Goal: Transaction & Acquisition: Purchase product/service

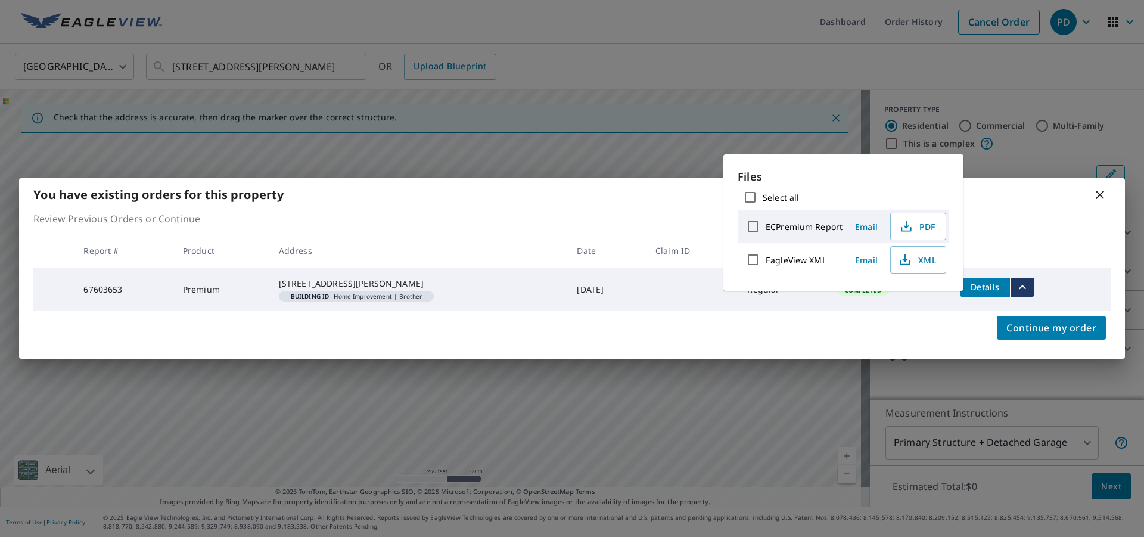
click at [1103, 193] on icon at bounding box center [1100, 195] width 14 height 14
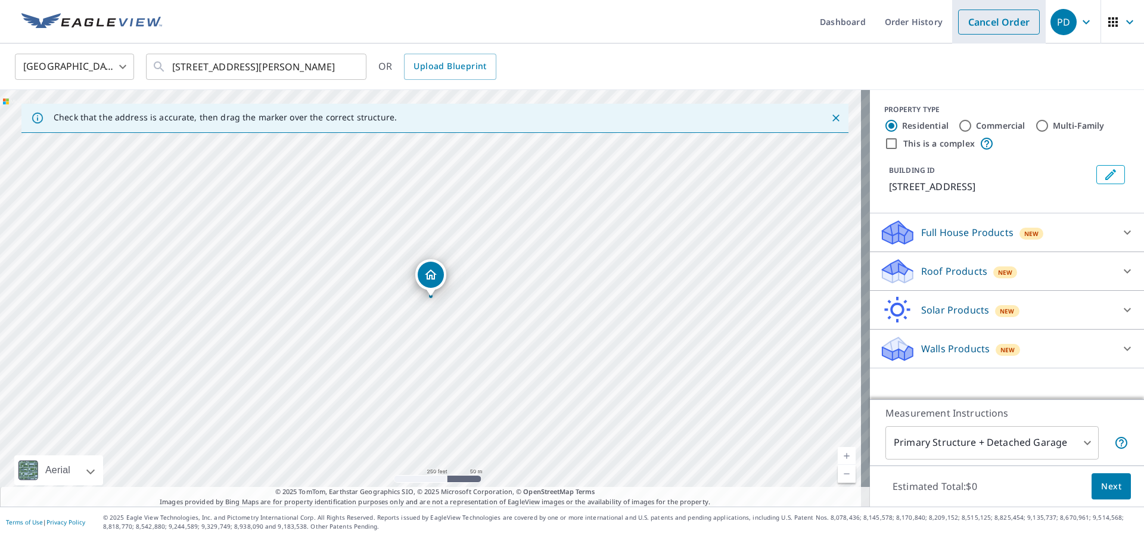
click at [976, 22] on link "Cancel Order" at bounding box center [999, 22] width 82 height 25
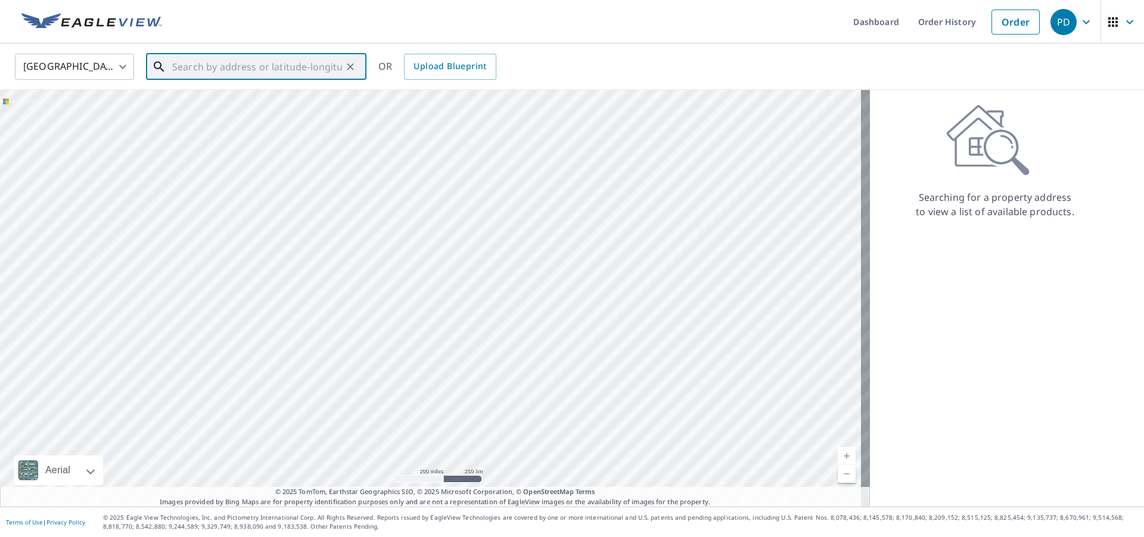
click at [220, 73] on input "text" at bounding box center [257, 66] width 170 height 33
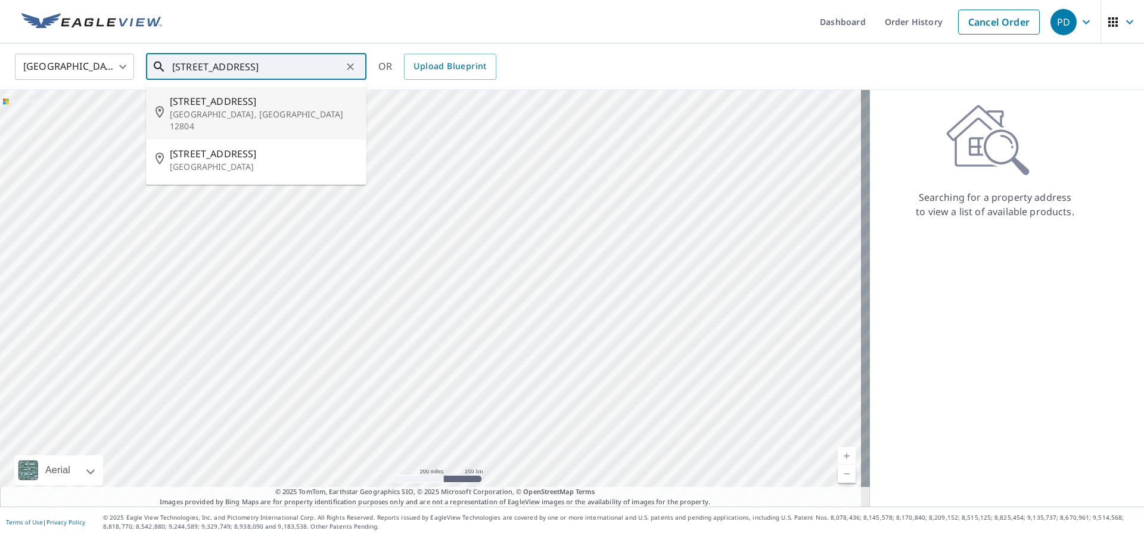
click at [194, 118] on p "[GEOGRAPHIC_DATA], [GEOGRAPHIC_DATA] 12804" at bounding box center [263, 120] width 187 height 24
type input "[STREET_ADDRESS]"
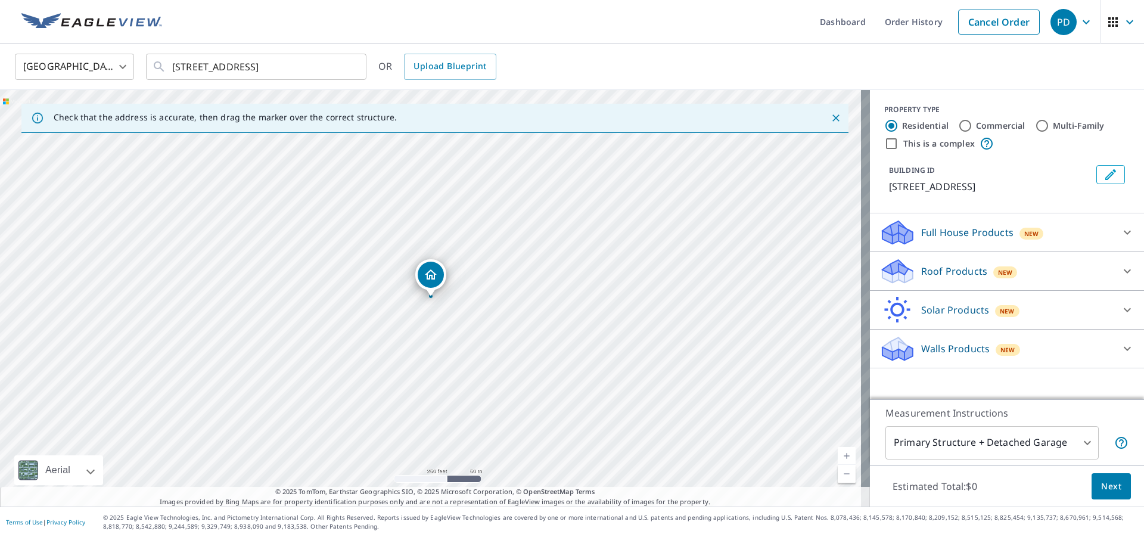
click at [908, 273] on div "Roof Products New" at bounding box center [997, 271] width 234 height 28
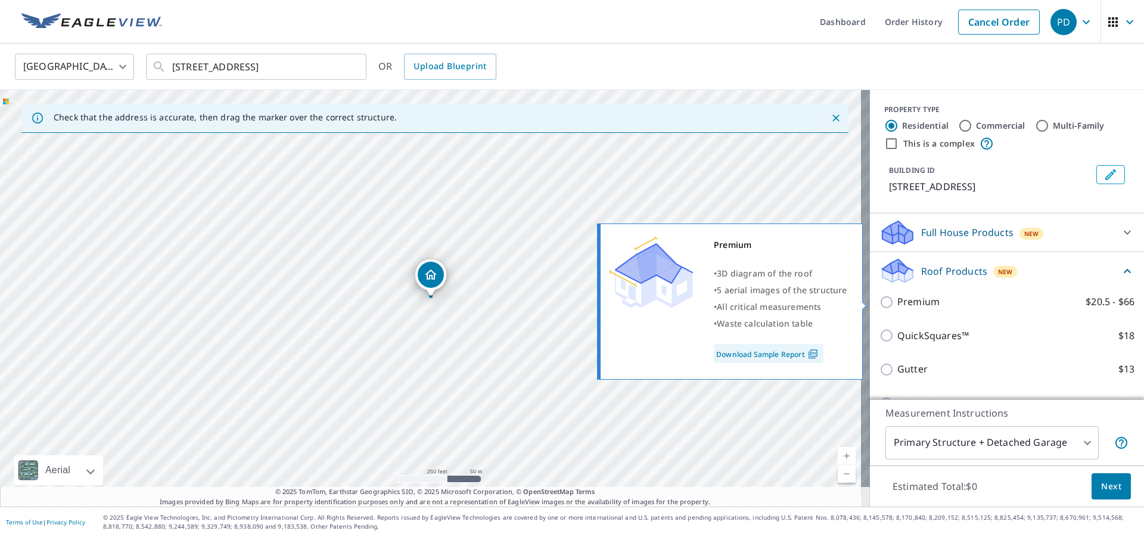
click at [880, 303] on input "Premium $20.5 - $66" at bounding box center [889, 302] width 18 height 14
checkbox input "true"
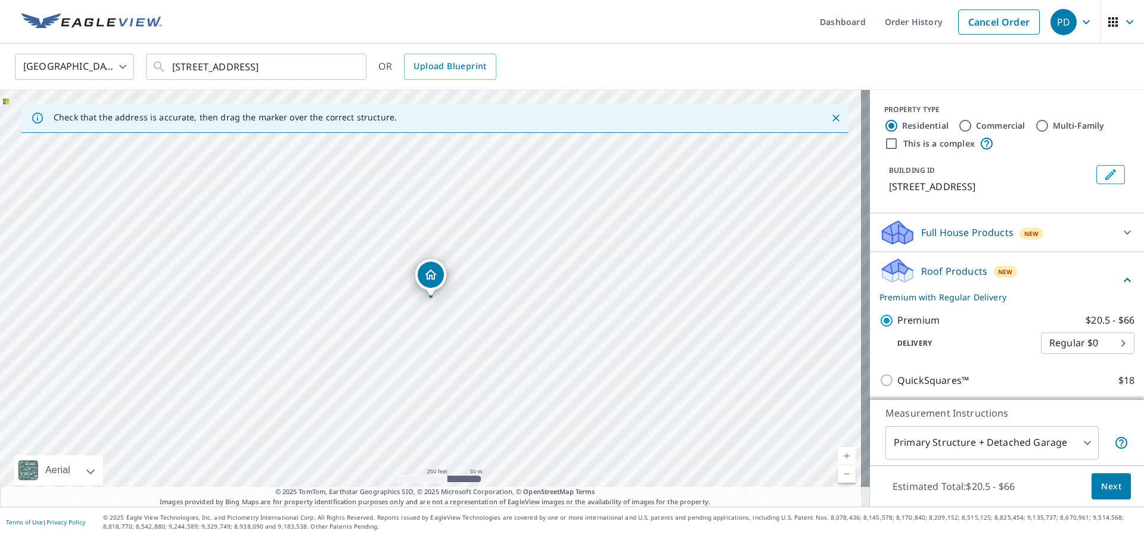
click at [1109, 491] on span "Next" at bounding box center [1111, 486] width 20 height 15
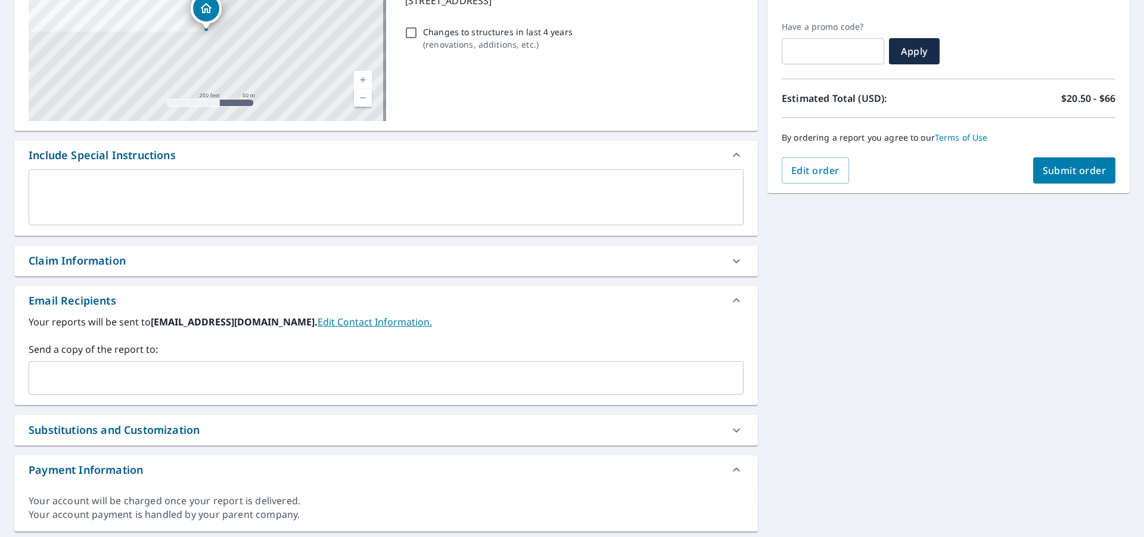
scroll to position [222, 0]
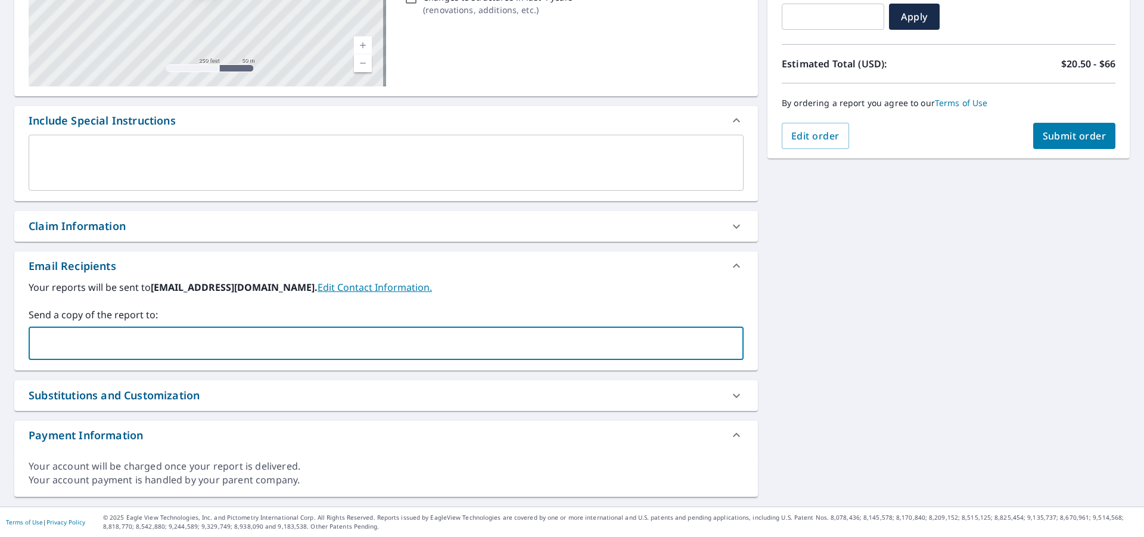
click at [116, 350] on input "text" at bounding box center [377, 343] width 686 height 23
type input "[PERSON_NAME][EMAIL_ADDRESS][DOMAIN_NAME]"
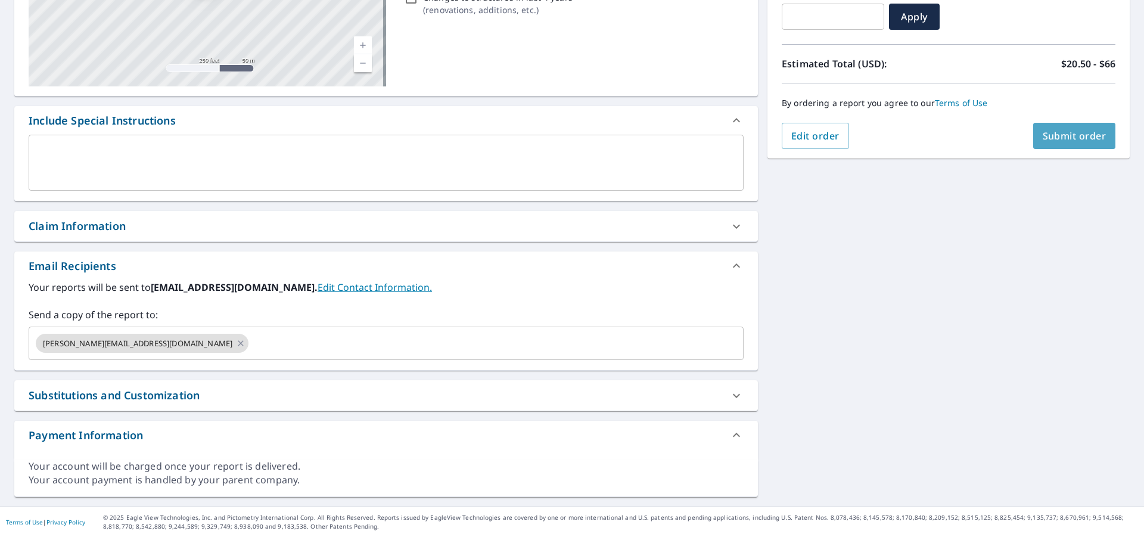
click at [1043, 141] on span "Submit order" at bounding box center [1075, 135] width 64 height 13
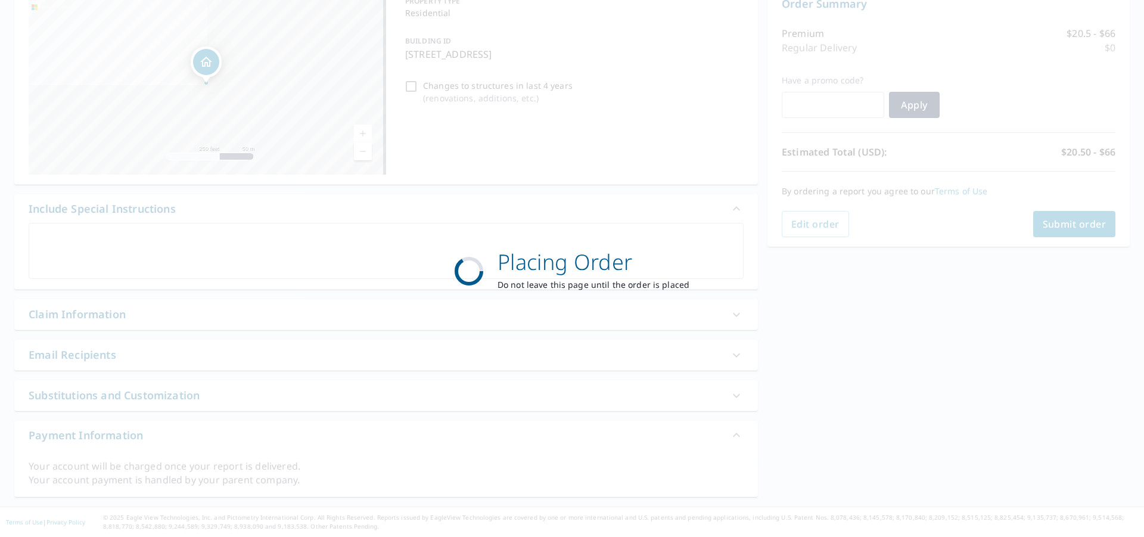
scroll to position [133, 0]
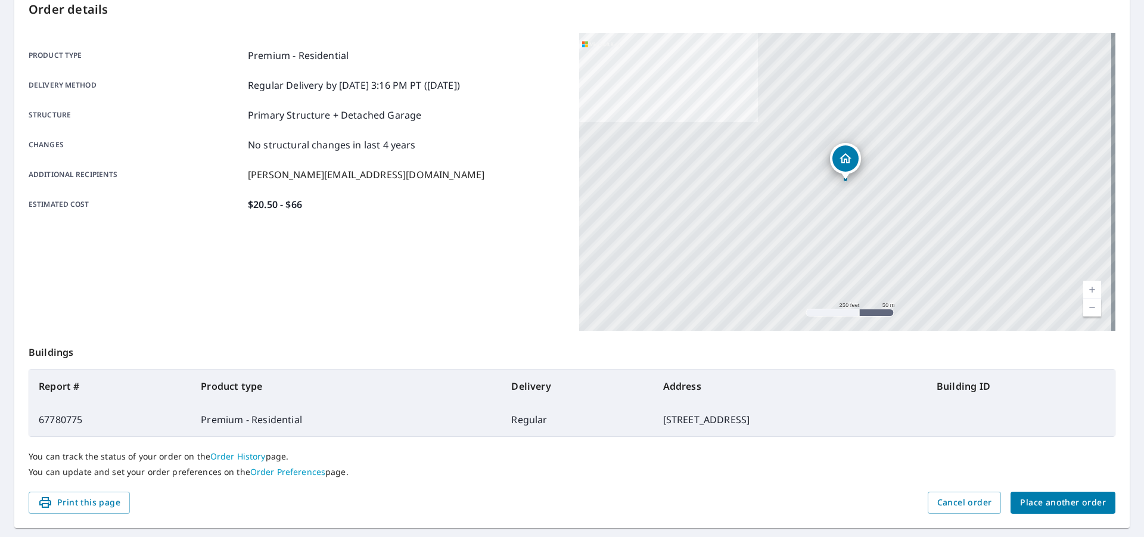
click at [1022, 501] on span "Place another order" at bounding box center [1063, 502] width 86 height 15
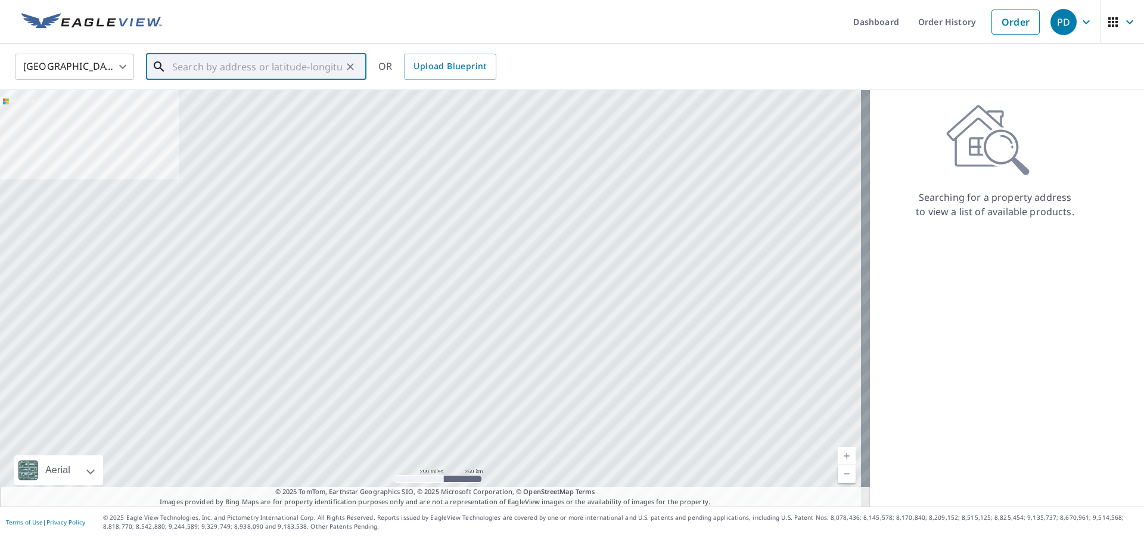
click at [178, 70] on input "text" at bounding box center [257, 66] width 170 height 33
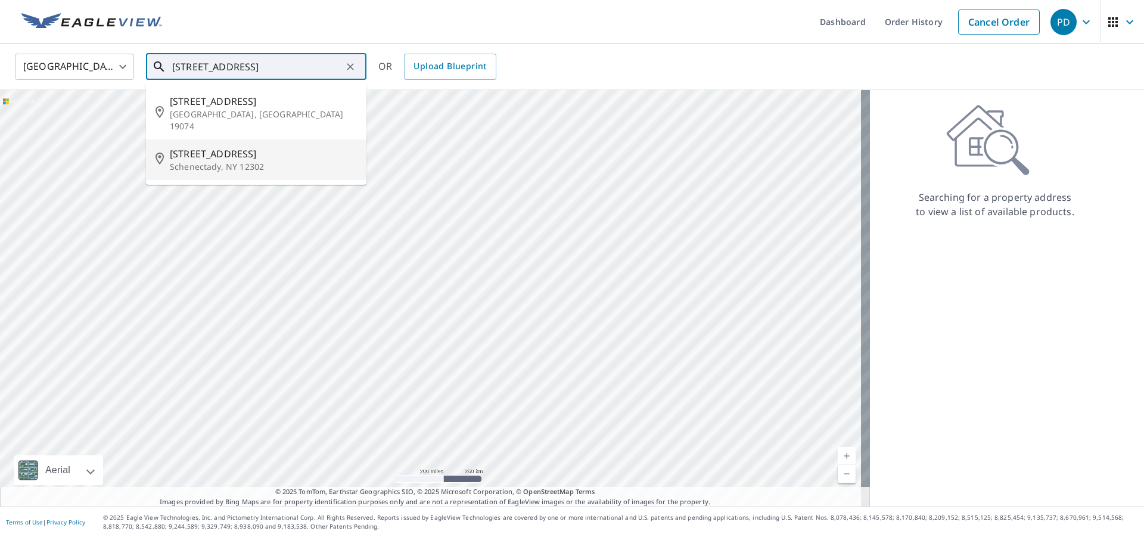
click at [185, 161] on p "Schenectady, NY 12302" at bounding box center [263, 167] width 187 height 12
type input "[STREET_ADDRESS]"
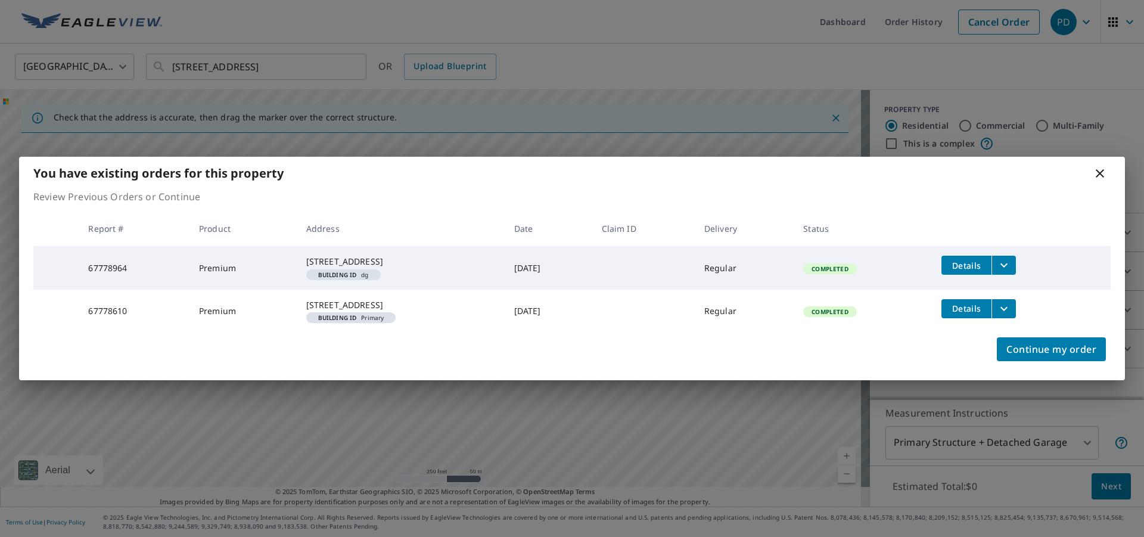
click at [1099, 166] on icon at bounding box center [1100, 173] width 14 height 14
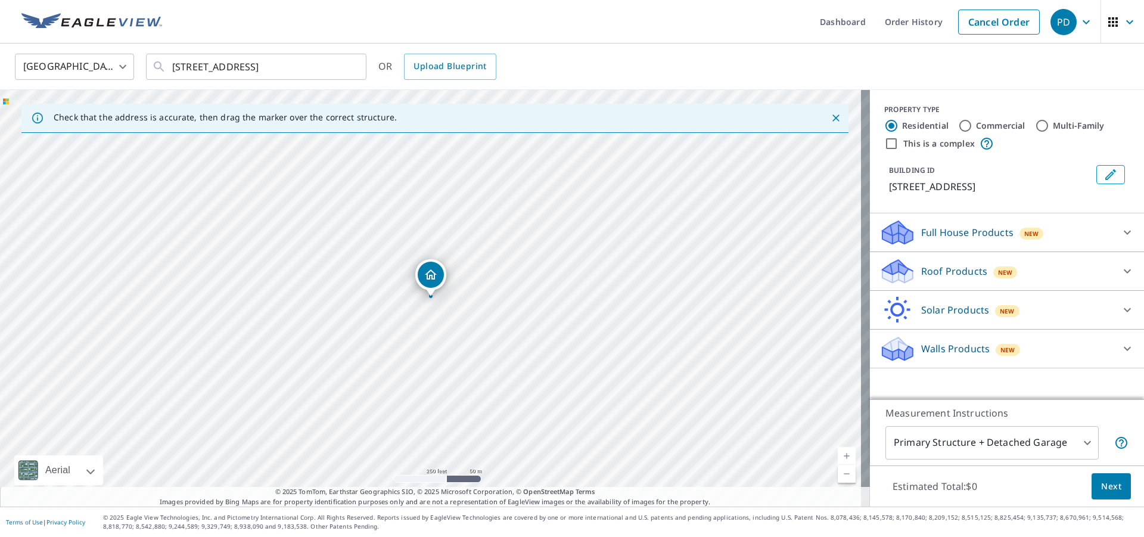
click at [906, 274] on div "Roof Products New" at bounding box center [997, 271] width 234 height 28
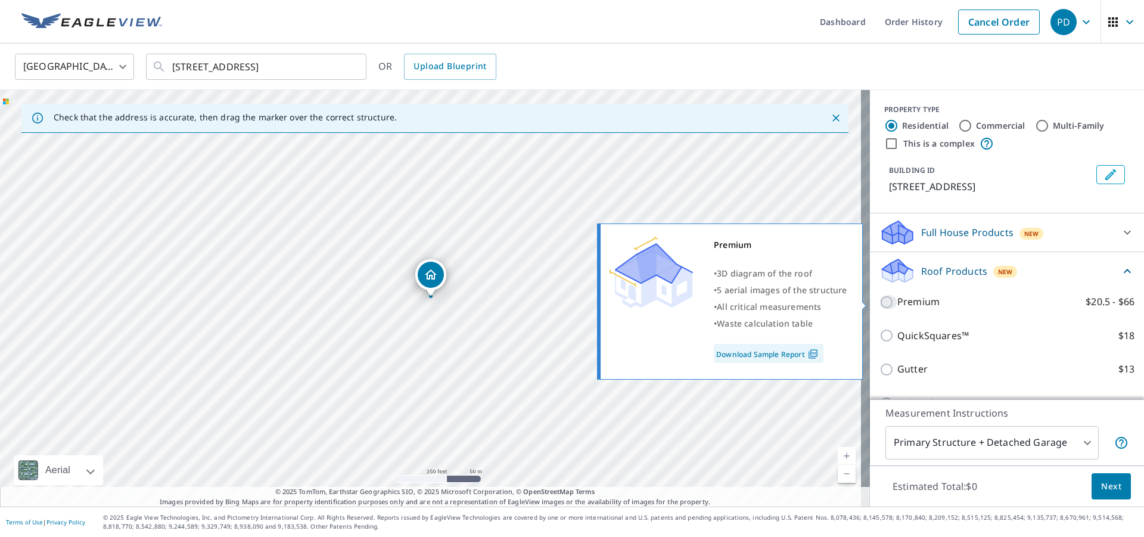
click at [880, 302] on input "Premium $20.5 - $66" at bounding box center [889, 302] width 18 height 14
checkbox input "true"
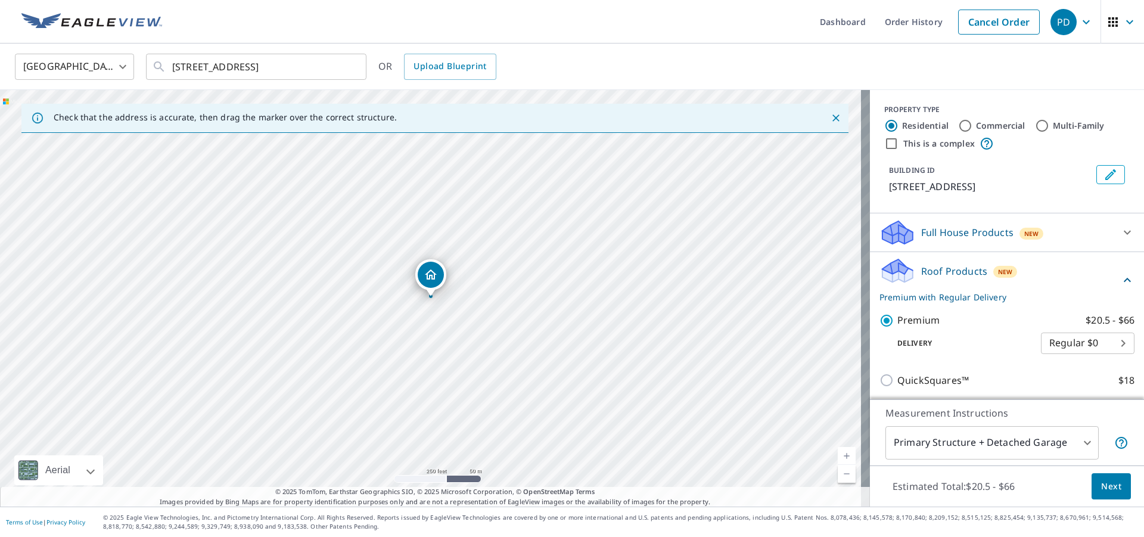
click at [1096, 493] on button "Next" at bounding box center [1111, 486] width 39 height 27
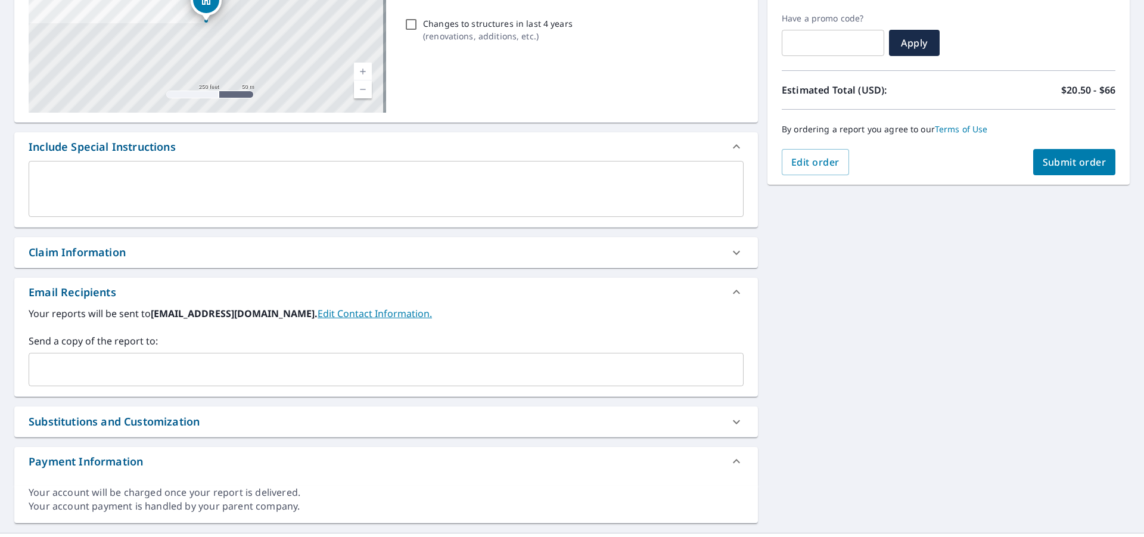
scroll to position [222, 0]
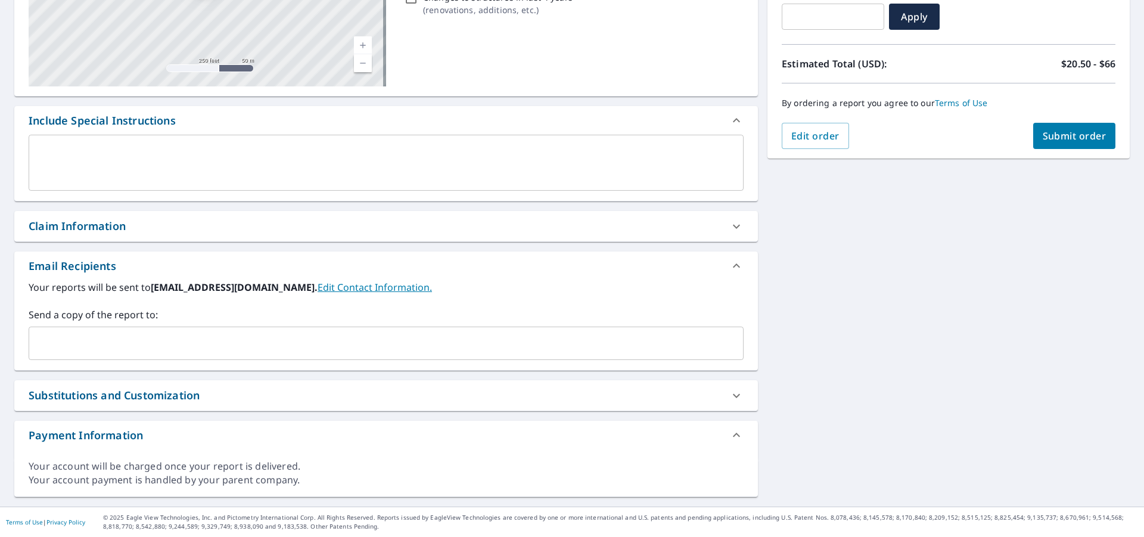
click at [162, 340] on input "text" at bounding box center [377, 343] width 686 height 23
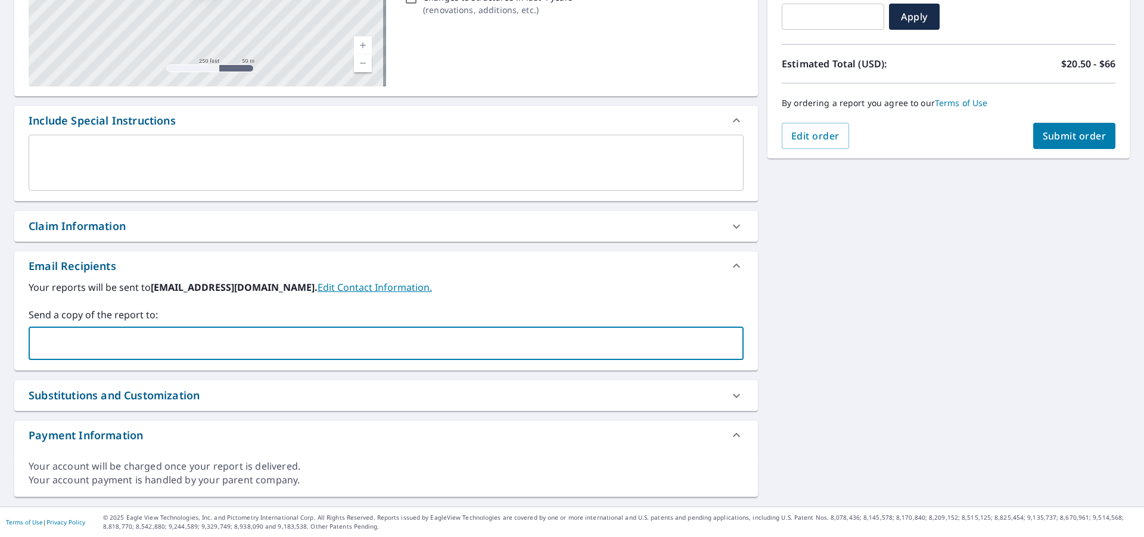
type input "[PERSON_NAME][EMAIL_ADDRESS][DOMAIN_NAME]"
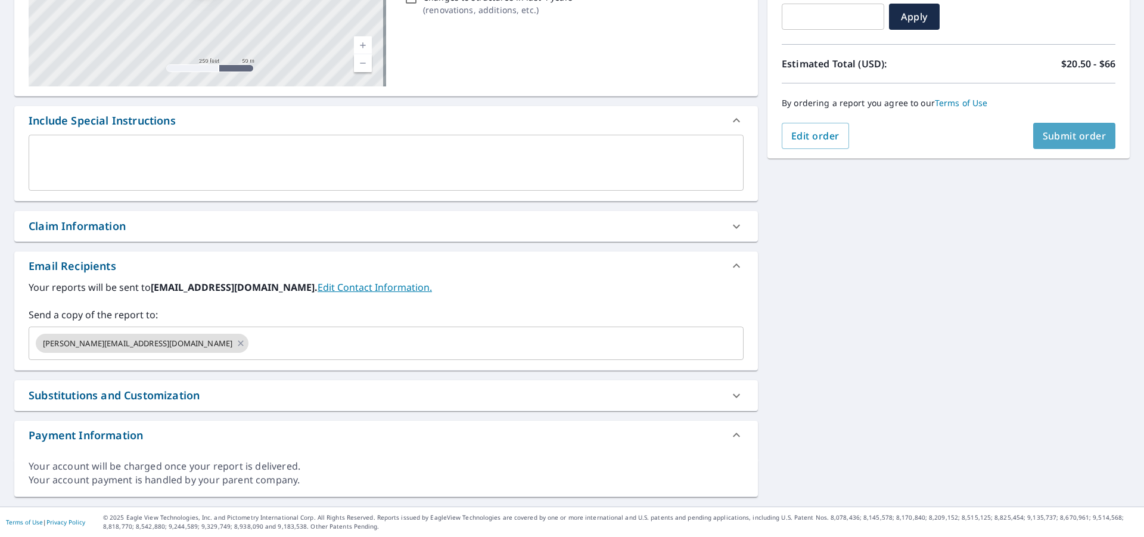
click at [1047, 145] on button "Submit order" at bounding box center [1074, 136] width 83 height 26
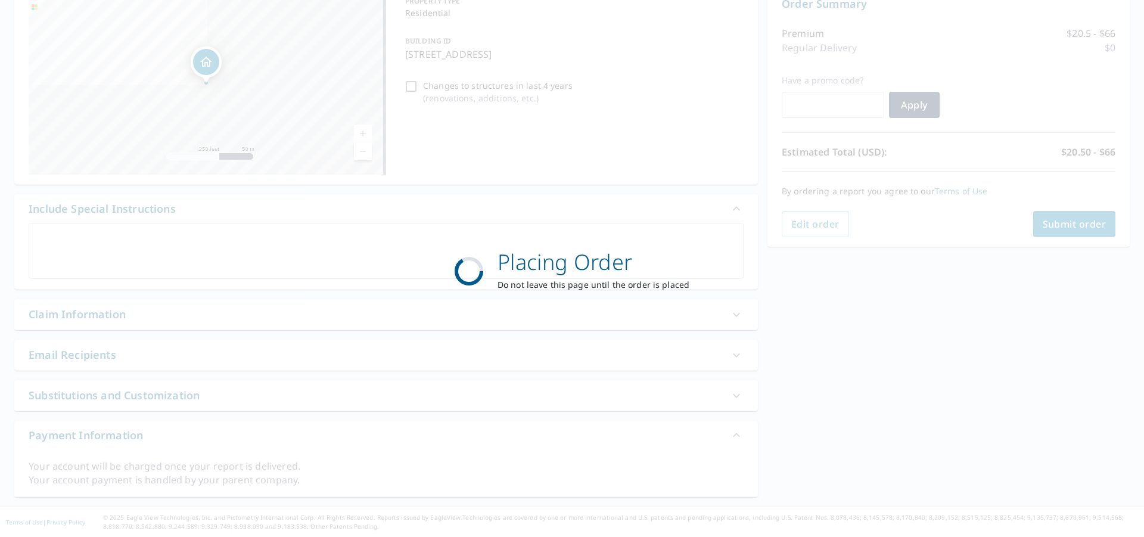
scroll to position [133, 0]
